Goal: Find specific page/section: Find specific page/section

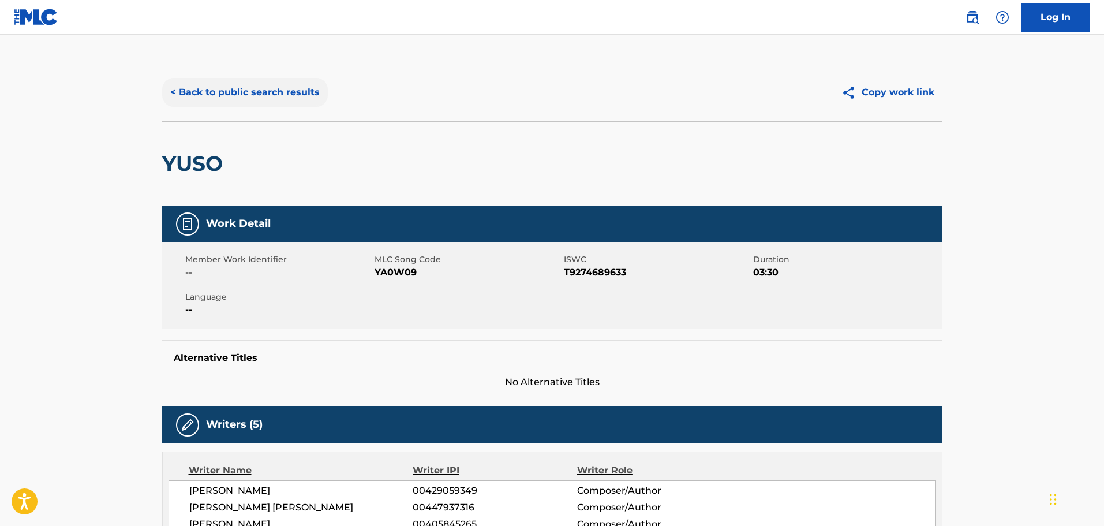
click at [291, 98] on button "< Back to public search results" at bounding box center [245, 92] width 166 height 29
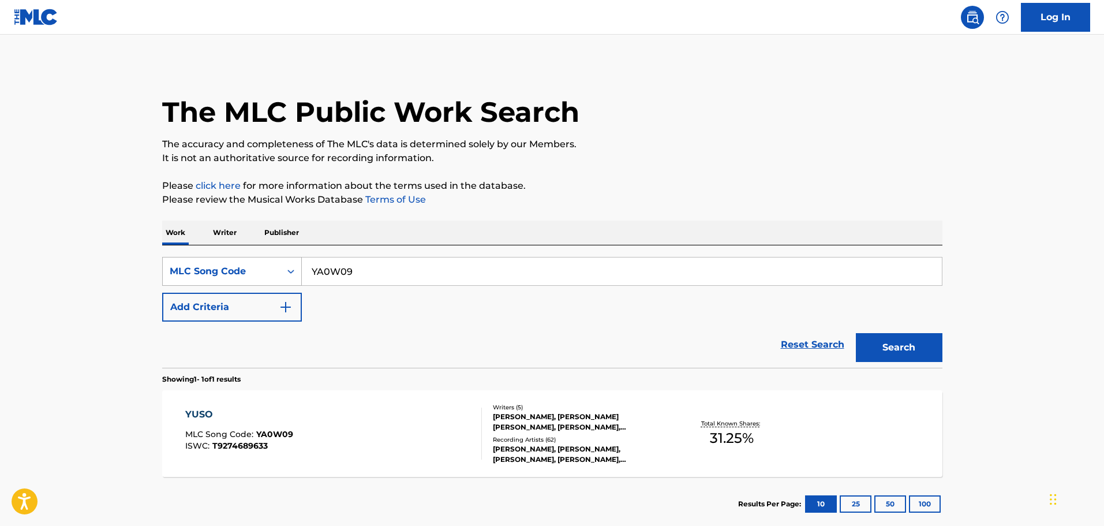
drag, startPoint x: 295, startPoint y: 277, endPoint x: 275, endPoint y: 277, distance: 20.2
click at [275, 277] on div "SearchWithCriteriacad24bd0-29b8-434b-b036-bc190bccf57b MLC Song Code YA0W09" at bounding box center [552, 271] width 780 height 29
paste input "8A2RJD"
type input "8A2RJD"
click at [898, 342] on button "Search" at bounding box center [899, 347] width 87 height 29
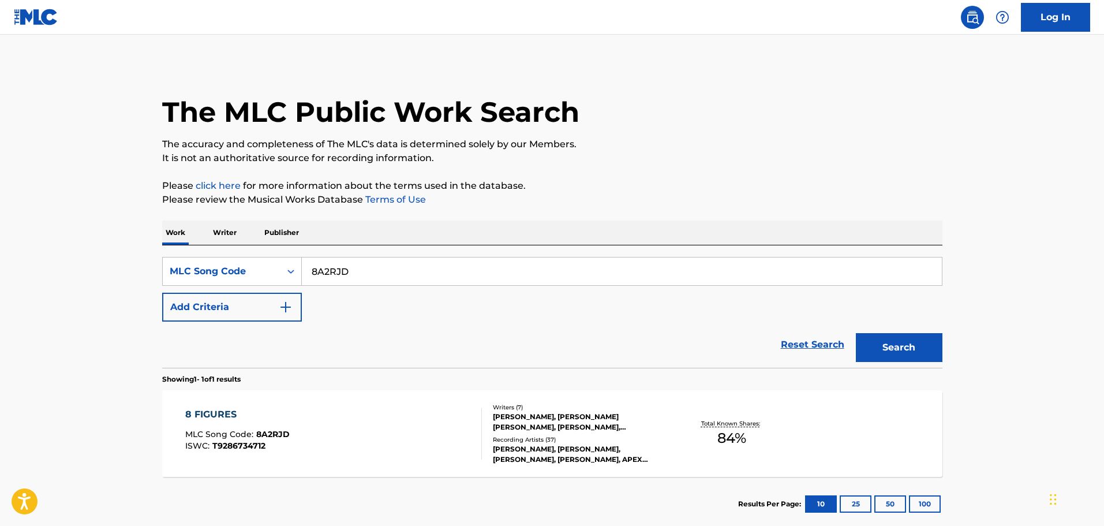
click at [543, 413] on div "[PERSON_NAME], [PERSON_NAME] [PERSON_NAME], [PERSON_NAME], [PERSON_NAME], [PERS…" at bounding box center [580, 421] width 174 height 21
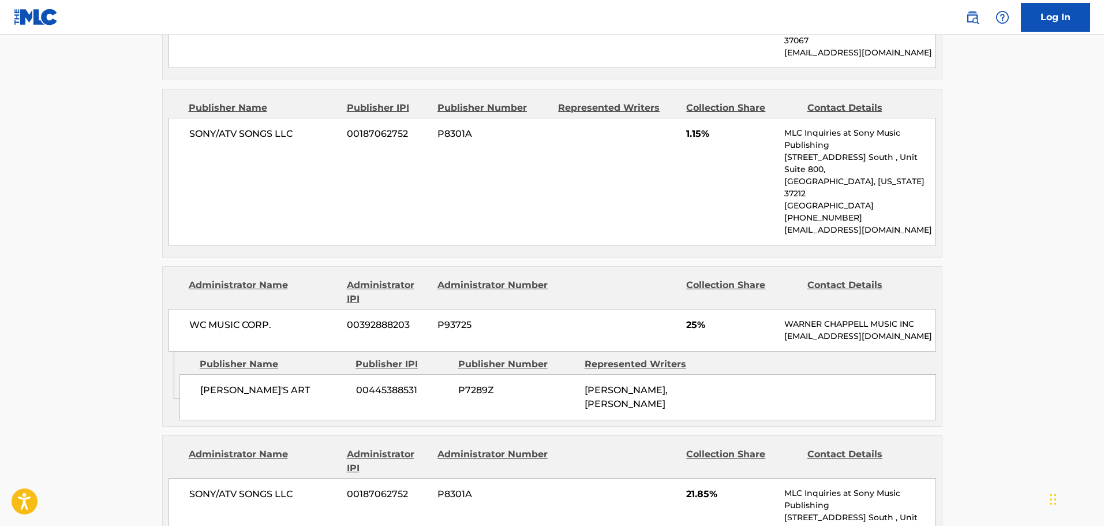
scroll to position [635, 0]
